Goal: Task Accomplishment & Management: Complete application form

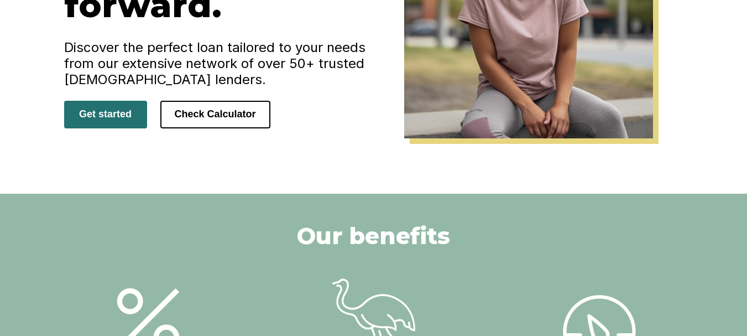
click at [127, 106] on button "Get started" at bounding box center [105, 115] width 83 height 28
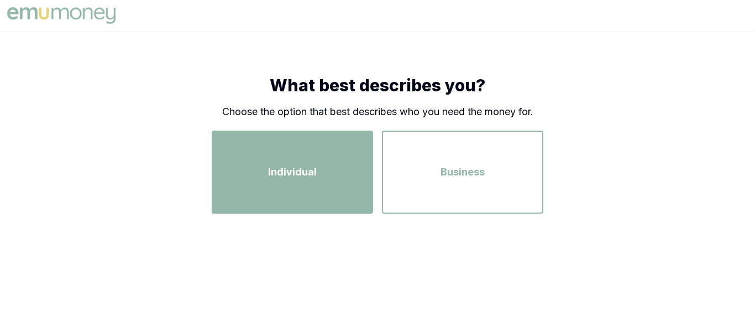
click at [337, 186] on div "Individual" at bounding box center [293, 171] width 142 height 63
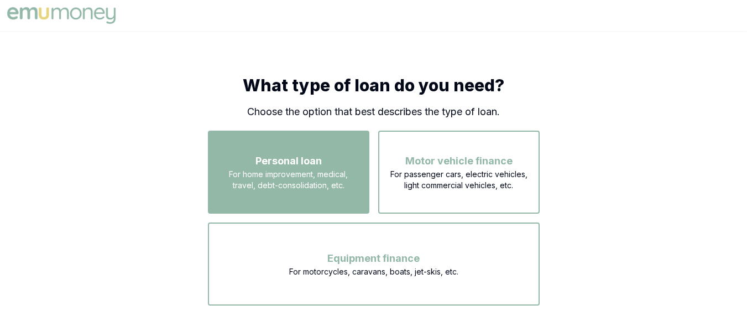
click at [305, 166] on span "Personal loan" at bounding box center [288, 160] width 66 height 15
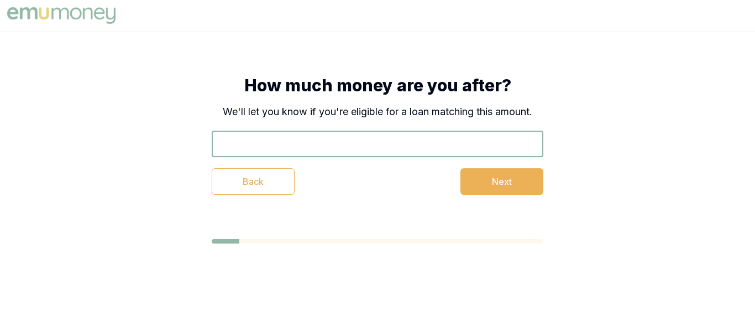
click at [399, 146] on input "text" at bounding box center [378, 144] width 332 height 27
